Goal: Task Accomplishment & Management: Manage account settings

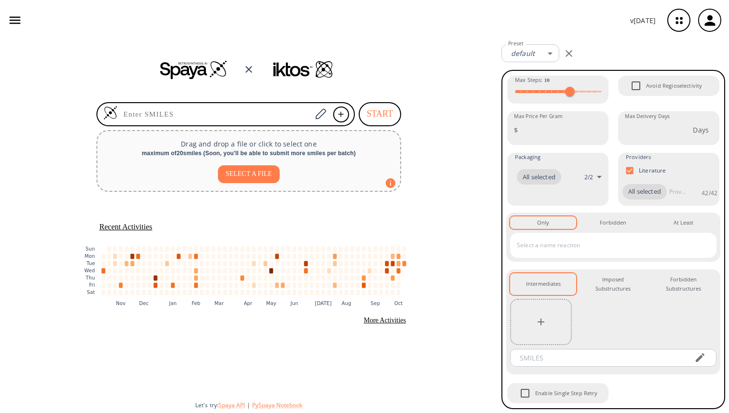
click at [707, 19] on icon "button" at bounding box center [710, 21] width 16 height 16
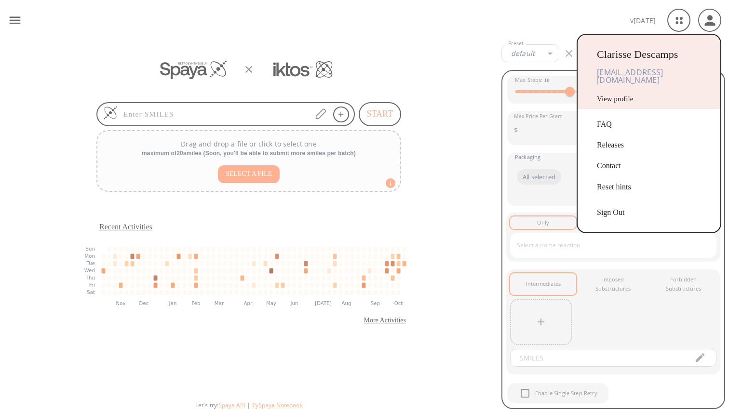
click at [610, 98] on link "View profile" at bounding box center [615, 99] width 36 height 8
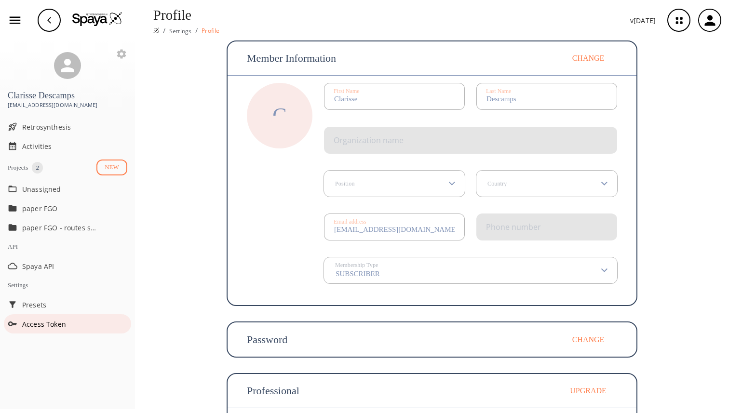
click at [60, 329] on span "Access Token" at bounding box center [74, 324] width 105 height 10
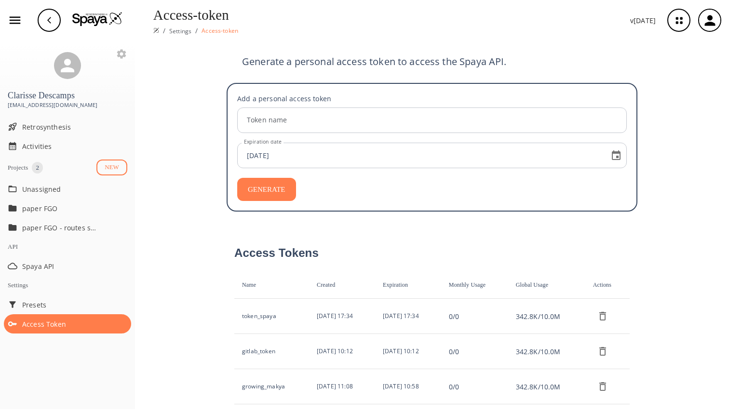
drag, startPoint x: 310, startPoint y: 351, endPoint x: 357, endPoint y: 352, distance: 46.8
click at [357, 352] on td "[DATE] 10:12" at bounding box center [342, 351] width 66 height 35
click at [380, 350] on td "[DATE] 10:12" at bounding box center [408, 351] width 66 height 35
click at [496, 276] on th "Monthly Usage" at bounding box center [474, 284] width 67 height 27
click at [259, 315] on td "token_spaya" at bounding box center [271, 316] width 75 height 35
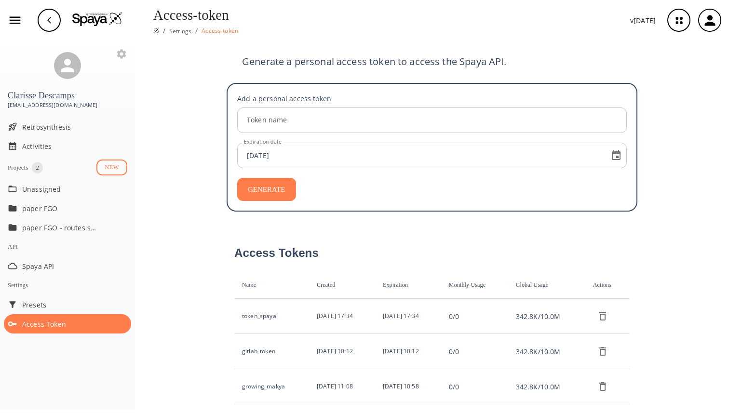
click at [259, 315] on td "token_spaya" at bounding box center [271, 316] width 75 height 35
click at [324, 302] on td "[DATE] 17:34" at bounding box center [342, 316] width 66 height 35
